Goal: Transaction & Acquisition: Purchase product/service

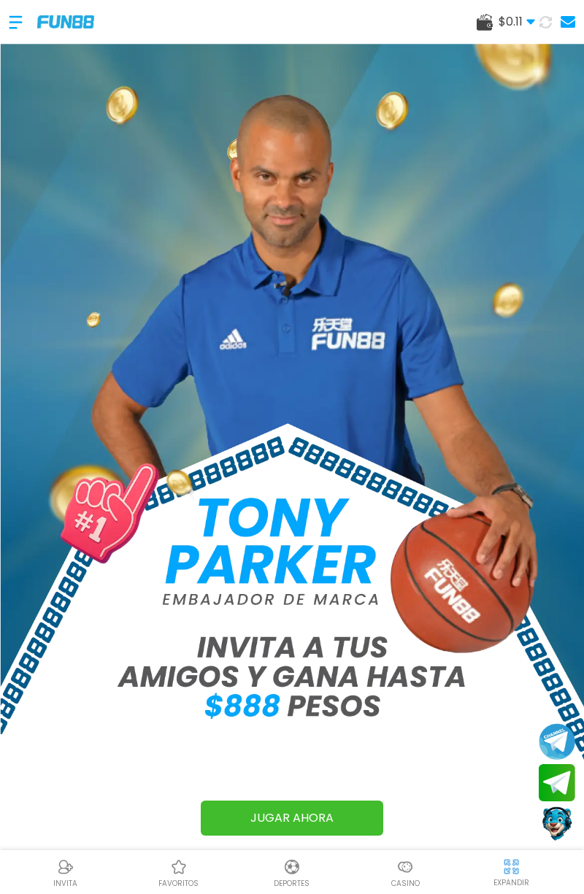
click at [18, 30] on div at bounding box center [23, 22] width 28 height 43
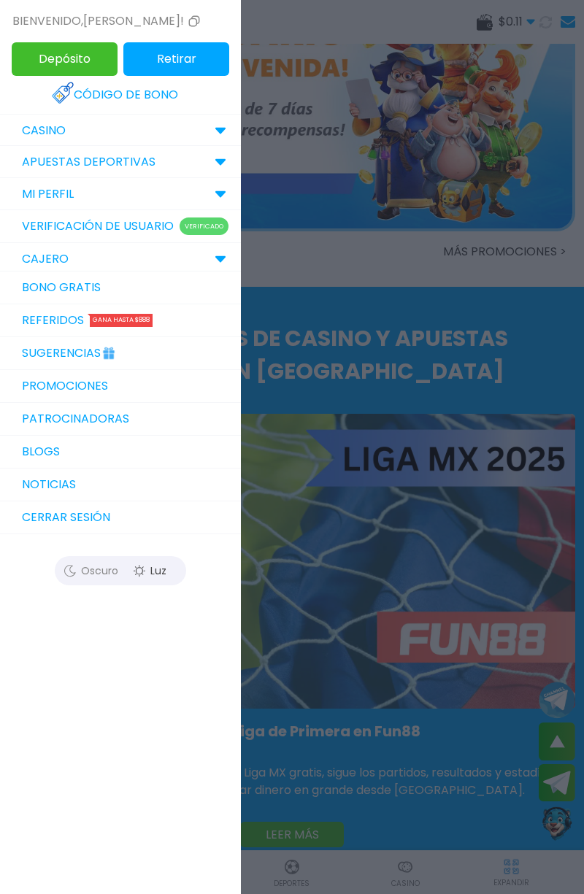
scroll to position [2923, 0]
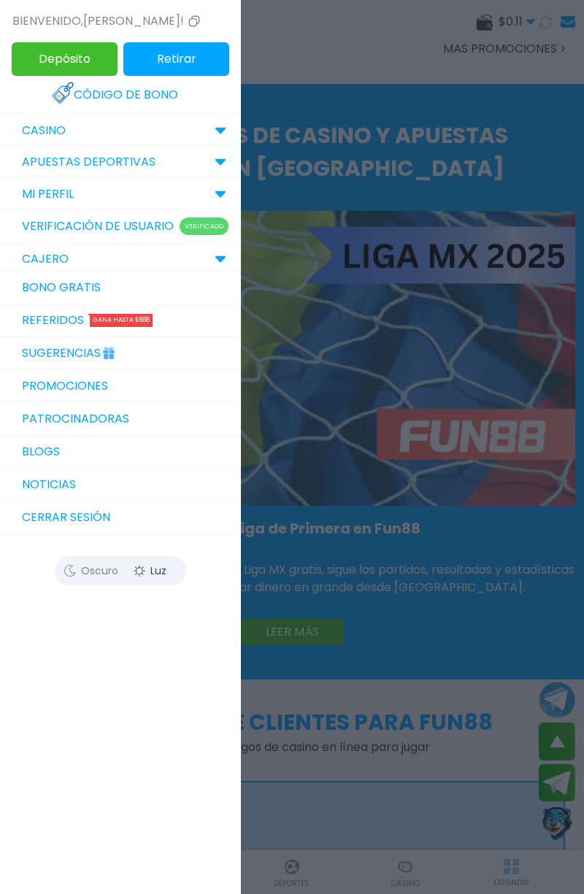
click at [420, 112] on div at bounding box center [292, 447] width 584 height 894
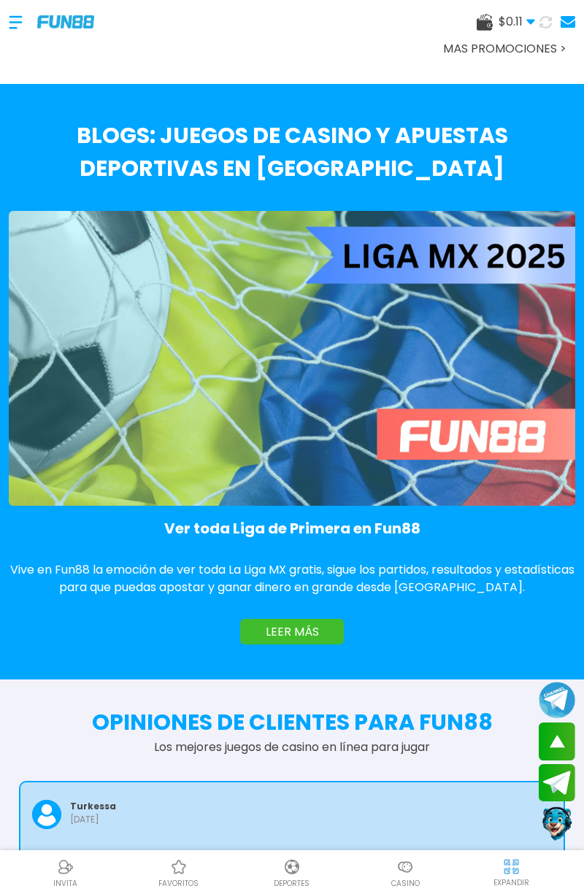
click at [521, 20] on span "$ 0.11" at bounding box center [517, 22] width 37 height 18
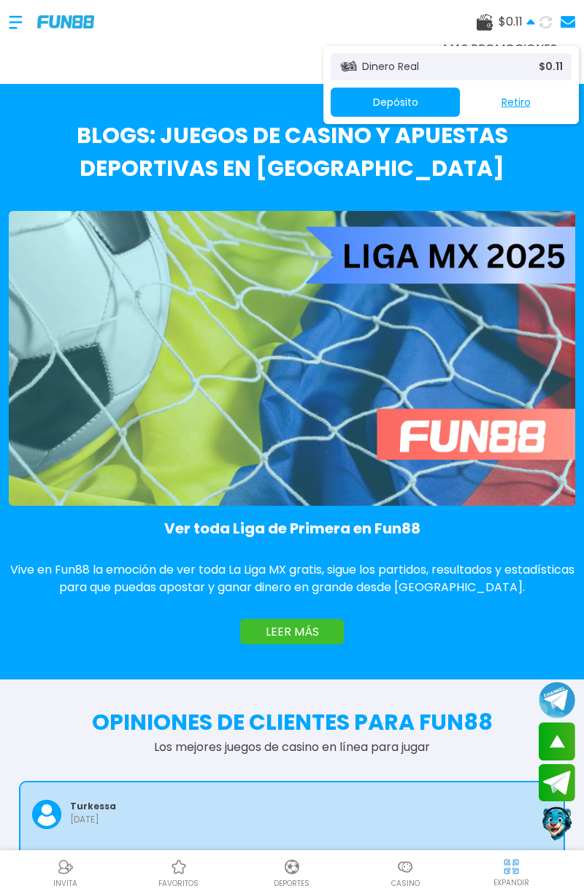
click at [548, 22] on icon at bounding box center [545, 21] width 13 height 13
